Goal: Task Accomplishment & Management: Manage account settings

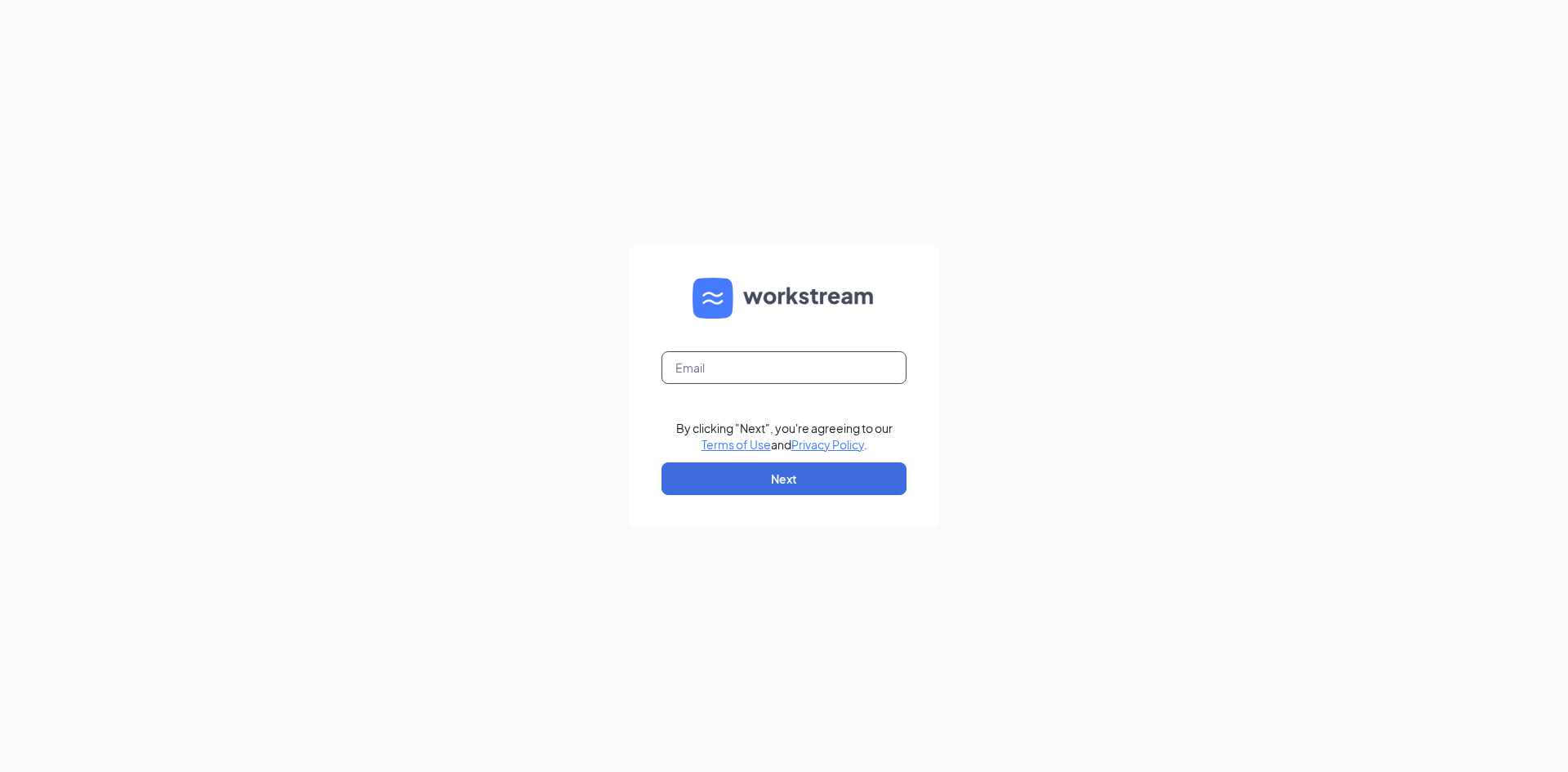
click at [715, 354] on input "text" at bounding box center [784, 367] width 245 height 32
type input "[EMAIL_ADDRESS][DOMAIN_NAME]"
click at [769, 486] on button "Next" at bounding box center [784, 478] width 245 height 32
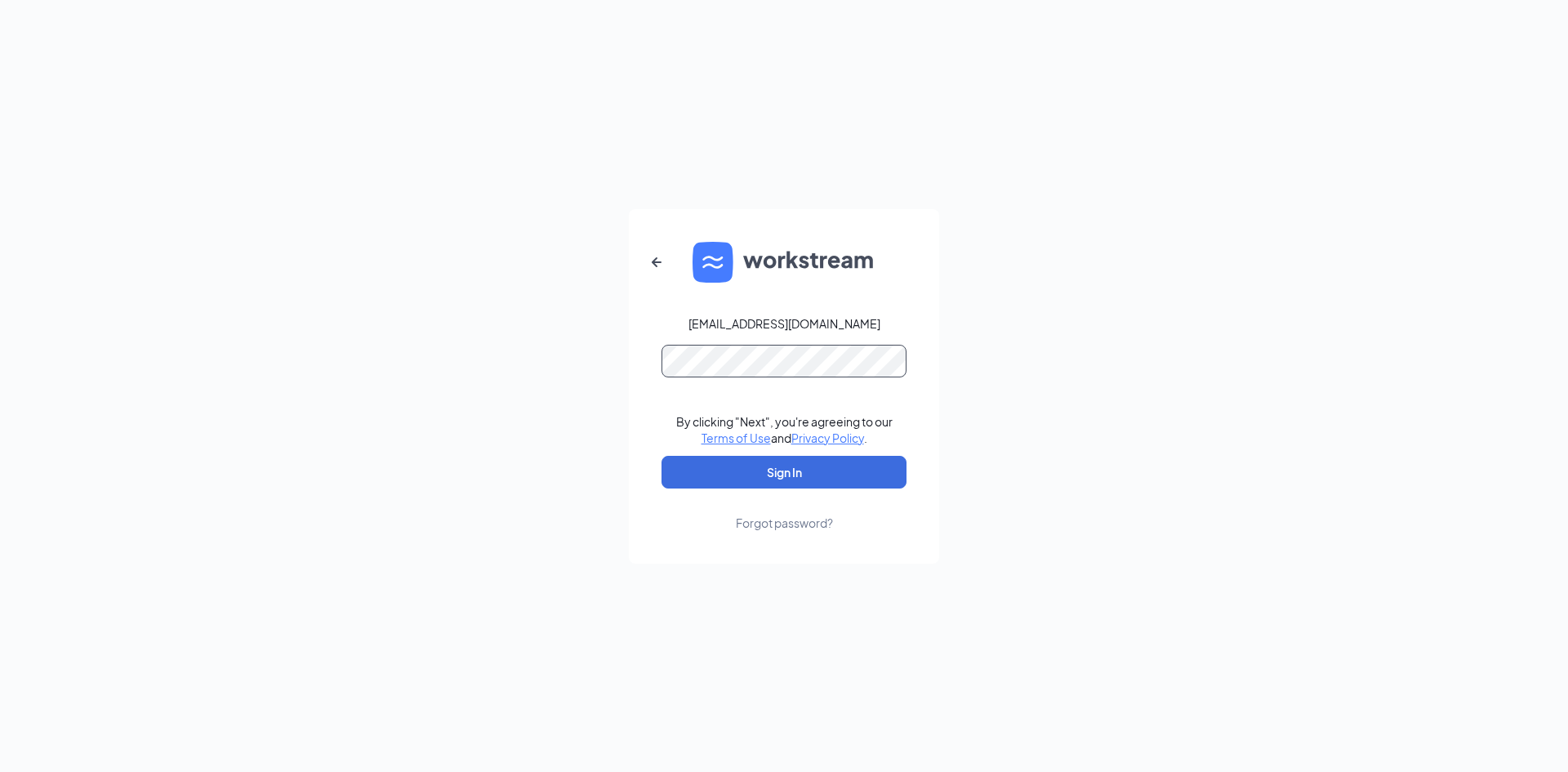
click at [662, 455] on button "Sign In" at bounding box center [784, 471] width 245 height 32
